Goal: Check status: Check status

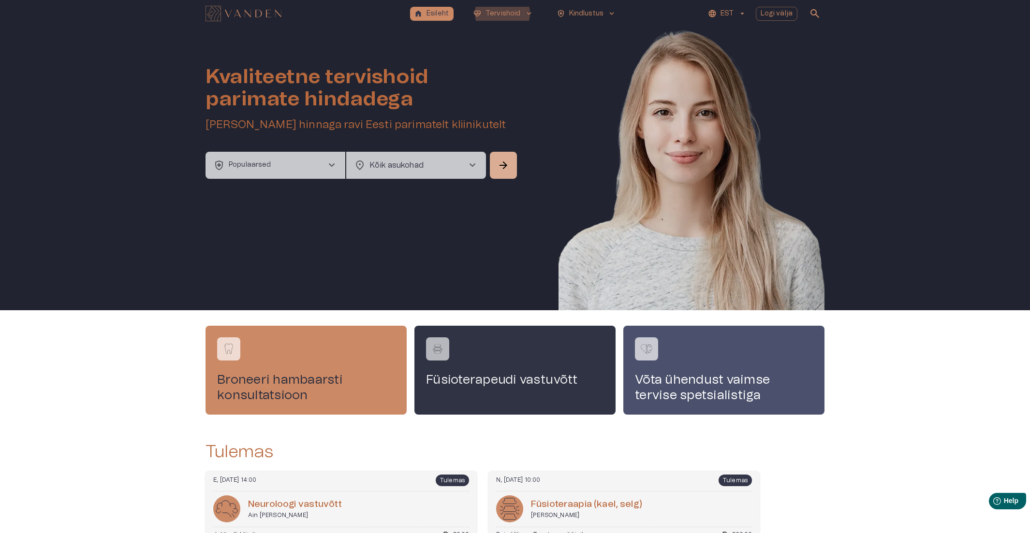
scroll to position [79, 0]
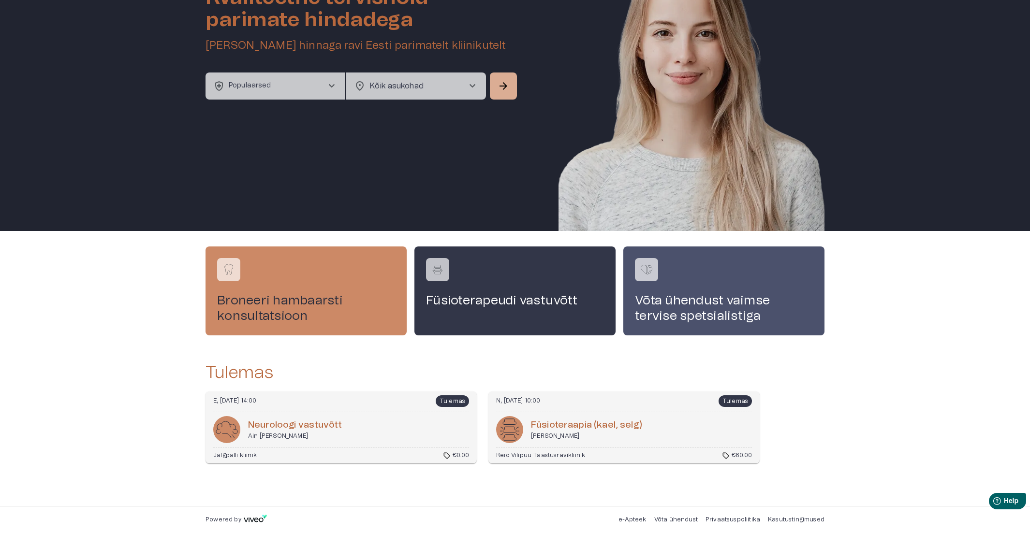
click at [404, 413] on div "E, [DATE] 14:00 Tulemas Neuroloogi vastuvõtt Ain [PERSON_NAME] Jalgpalli kliini…" at bounding box center [341, 428] width 271 height 72
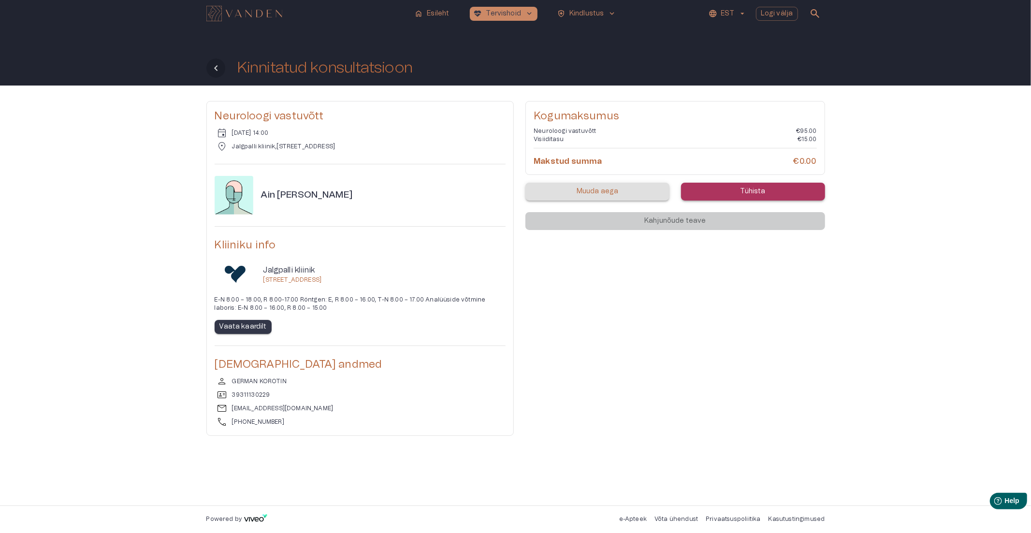
click at [220, 66] on icon "Tagasi" at bounding box center [216, 68] width 12 height 12
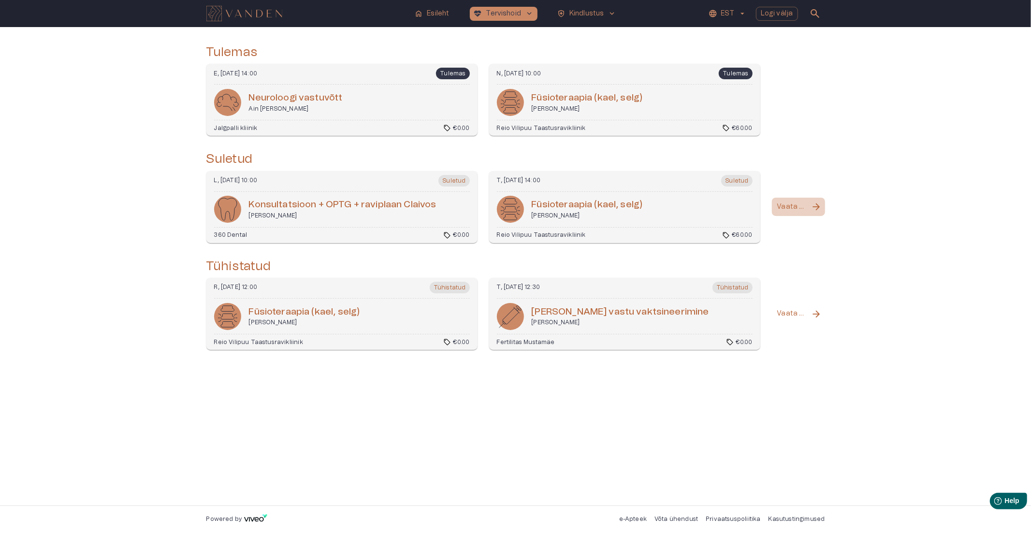
click at [796, 206] on p "Vaata kõiki" at bounding box center [793, 207] width 30 height 10
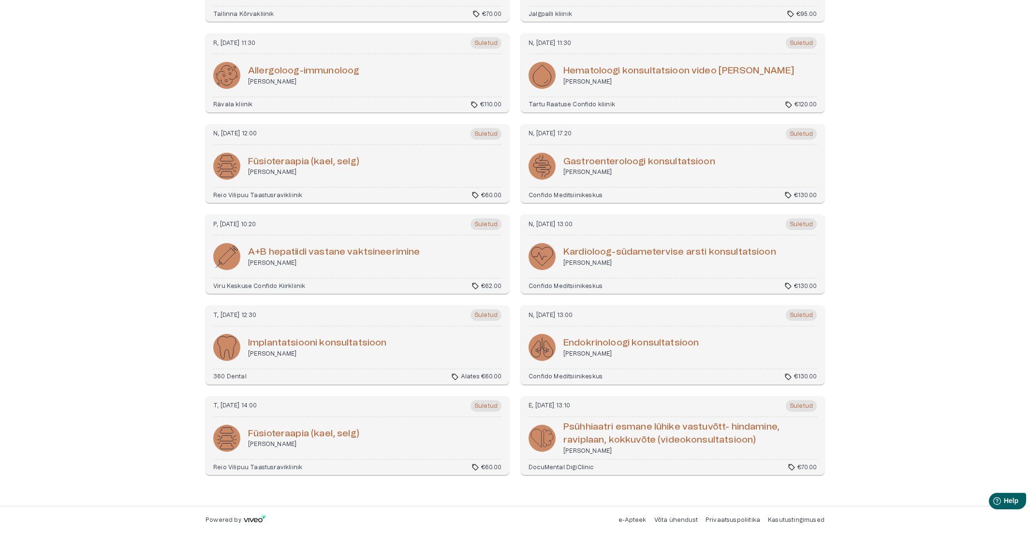
scroll to position [549, 0]
click at [644, 435] on h6 "Psüh­hi­aa­tri es­mane lühike vas­tu­võtt- hin­damine, raviplaan, kokku­võte (v…" at bounding box center [689, 434] width 253 height 26
